Goal: Information Seeking & Learning: Find specific fact

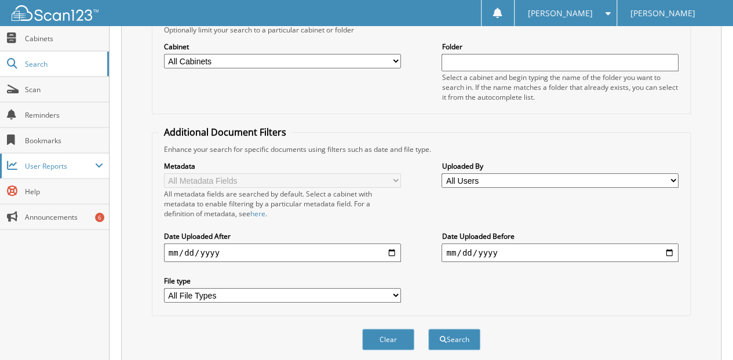
scroll to position [173, 0]
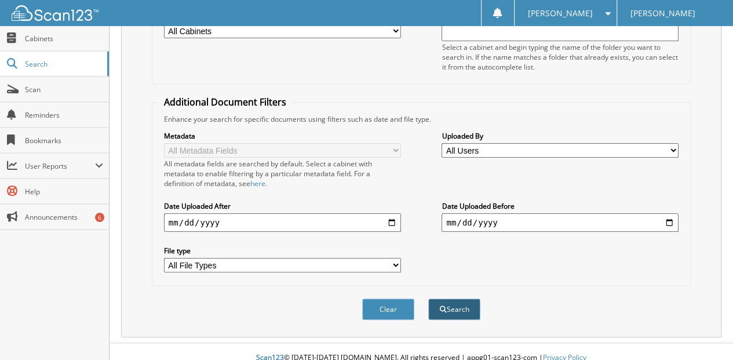
type input "[PERSON_NAME]"
click at [457, 299] on button "Search" at bounding box center [454, 308] width 52 height 21
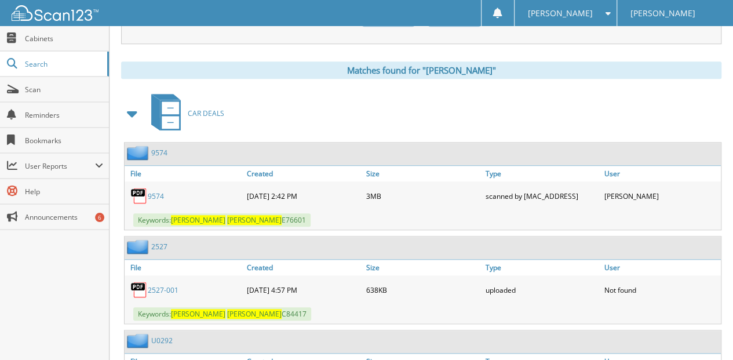
scroll to position [425, 0]
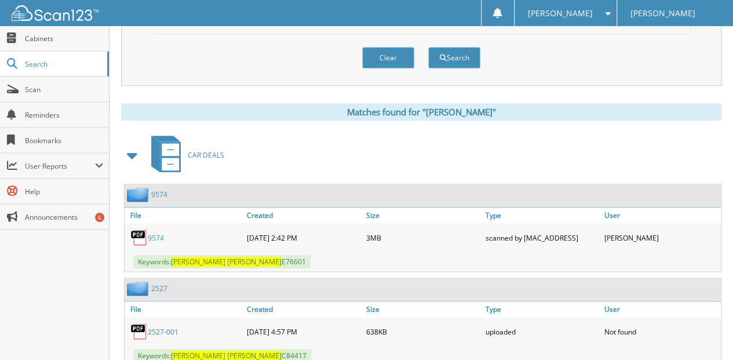
click at [153, 233] on link "9574" at bounding box center [156, 238] width 16 height 10
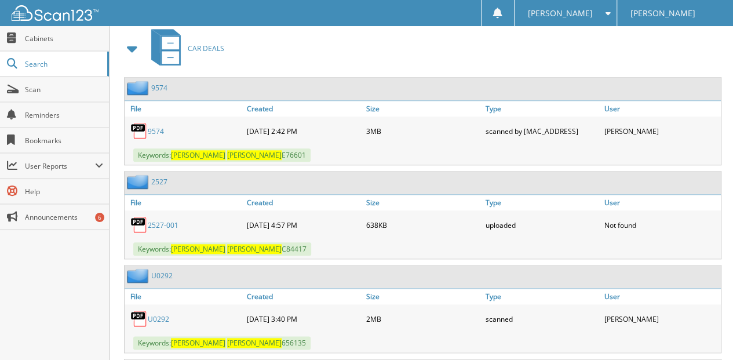
scroll to position [386, 0]
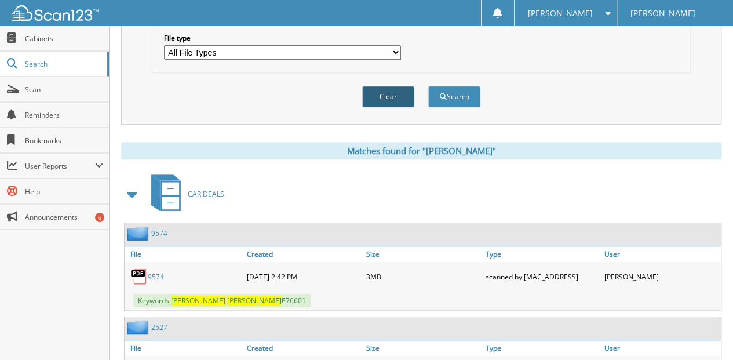
click at [385, 86] on button "Clear" at bounding box center [388, 96] width 52 height 21
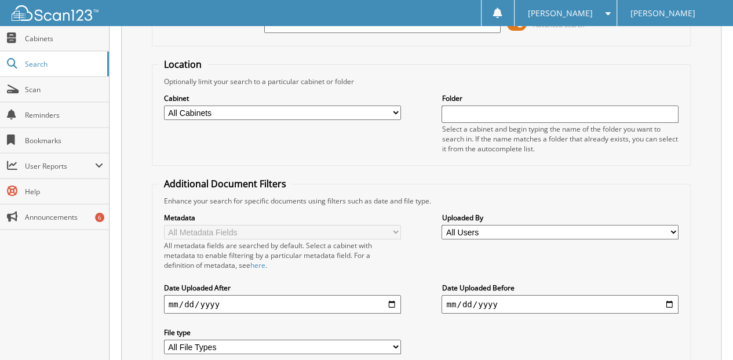
scroll to position [0, 0]
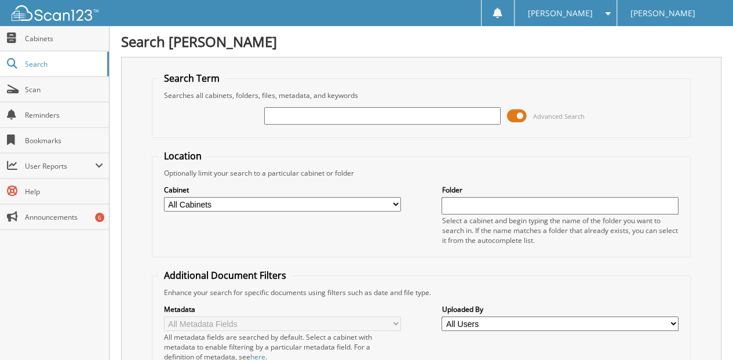
click at [280, 115] on input "text" at bounding box center [382, 115] width 237 height 17
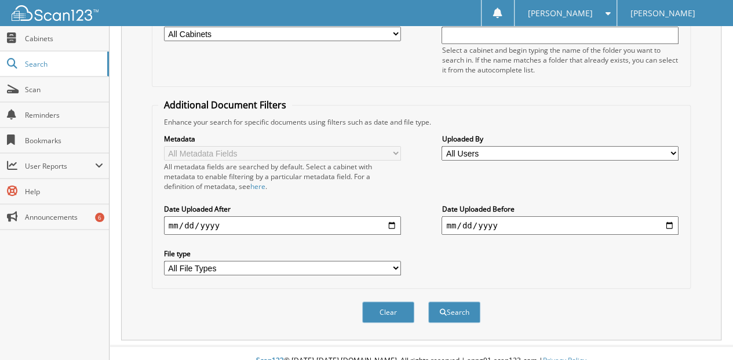
scroll to position [173, 0]
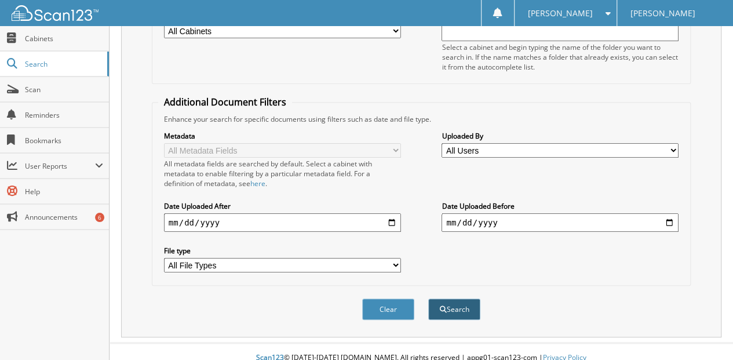
type input "[PERSON_NAME]"
click at [451, 298] on button "Search" at bounding box center [454, 308] width 52 height 21
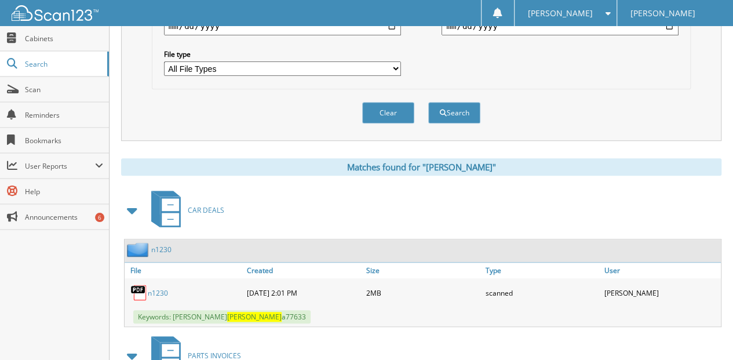
scroll to position [386, 0]
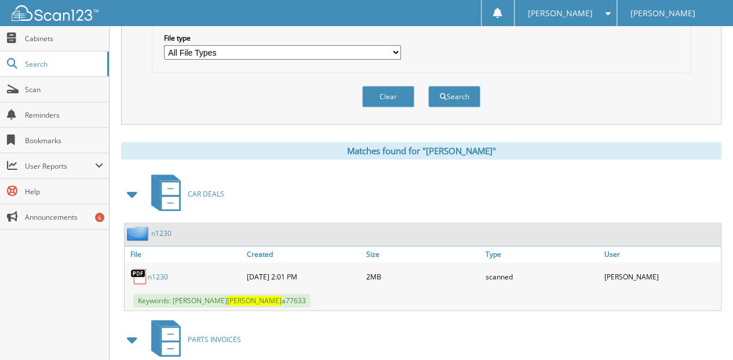
click at [162, 272] on link "n1230" at bounding box center [158, 277] width 20 height 10
click at [388, 87] on button "Clear" at bounding box center [388, 96] width 52 height 21
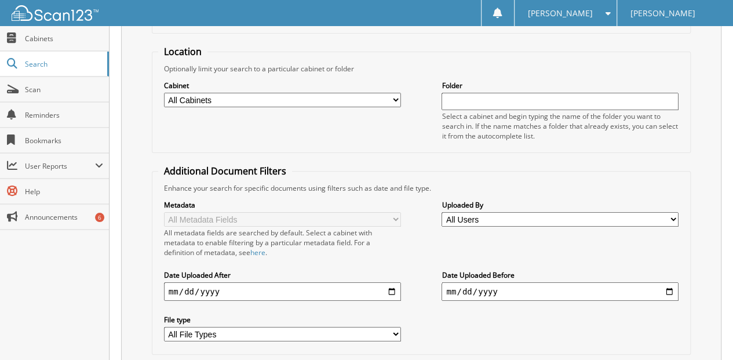
scroll to position [0, 0]
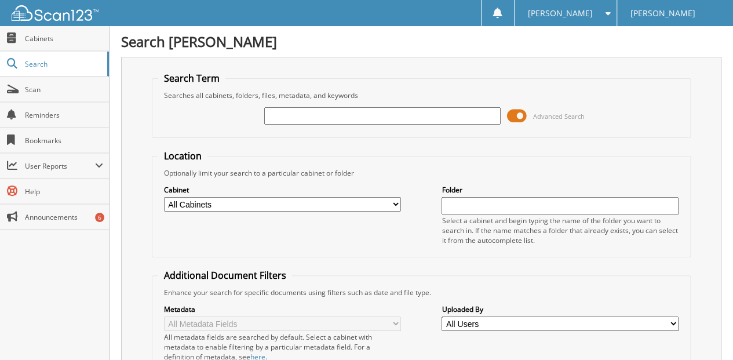
click at [280, 117] on input "text" at bounding box center [382, 115] width 237 height 17
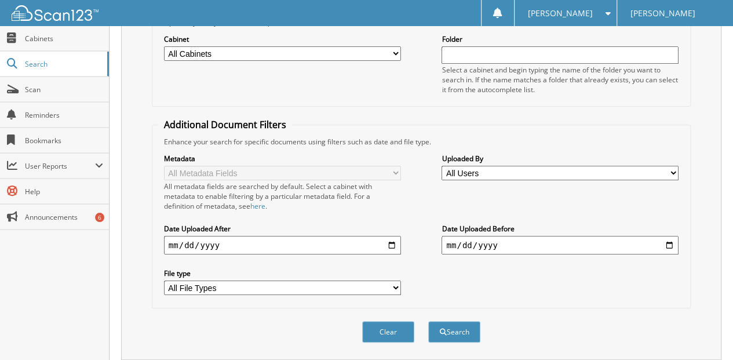
scroll to position [173, 0]
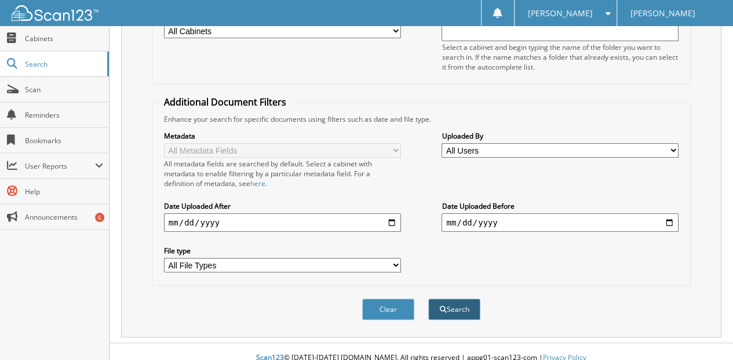
type input "[PERSON_NAME]"
click at [459, 298] on button "Search" at bounding box center [454, 308] width 52 height 21
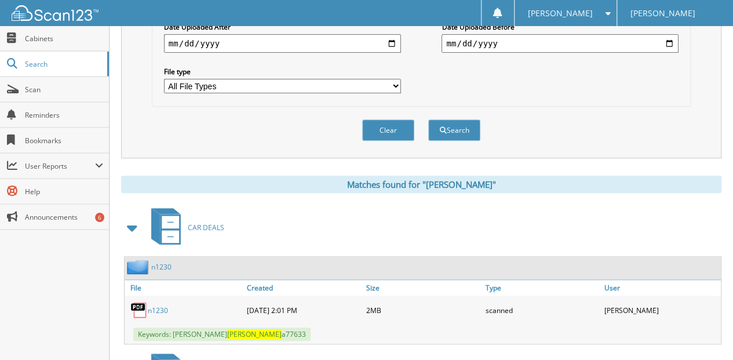
scroll to position [464, 0]
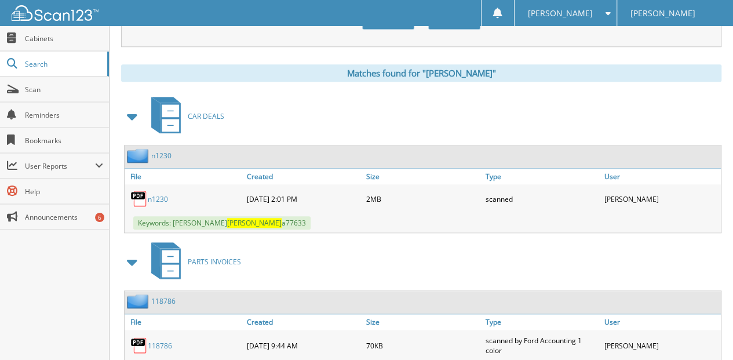
click at [162, 194] on link "n1230" at bounding box center [158, 199] width 20 height 10
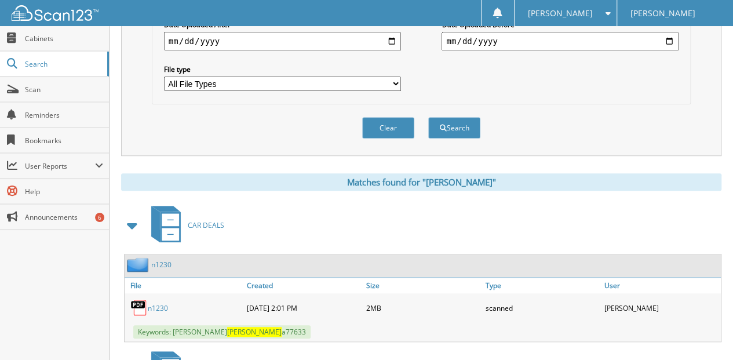
scroll to position [232, 0]
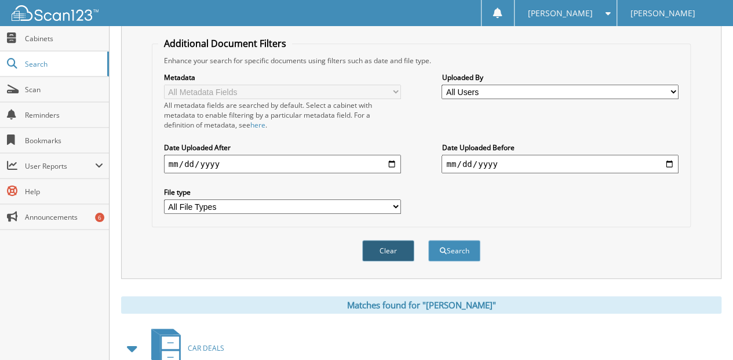
click at [388, 240] on button "Clear" at bounding box center [388, 250] width 52 height 21
